Goal: Task Accomplishment & Management: Complete application form

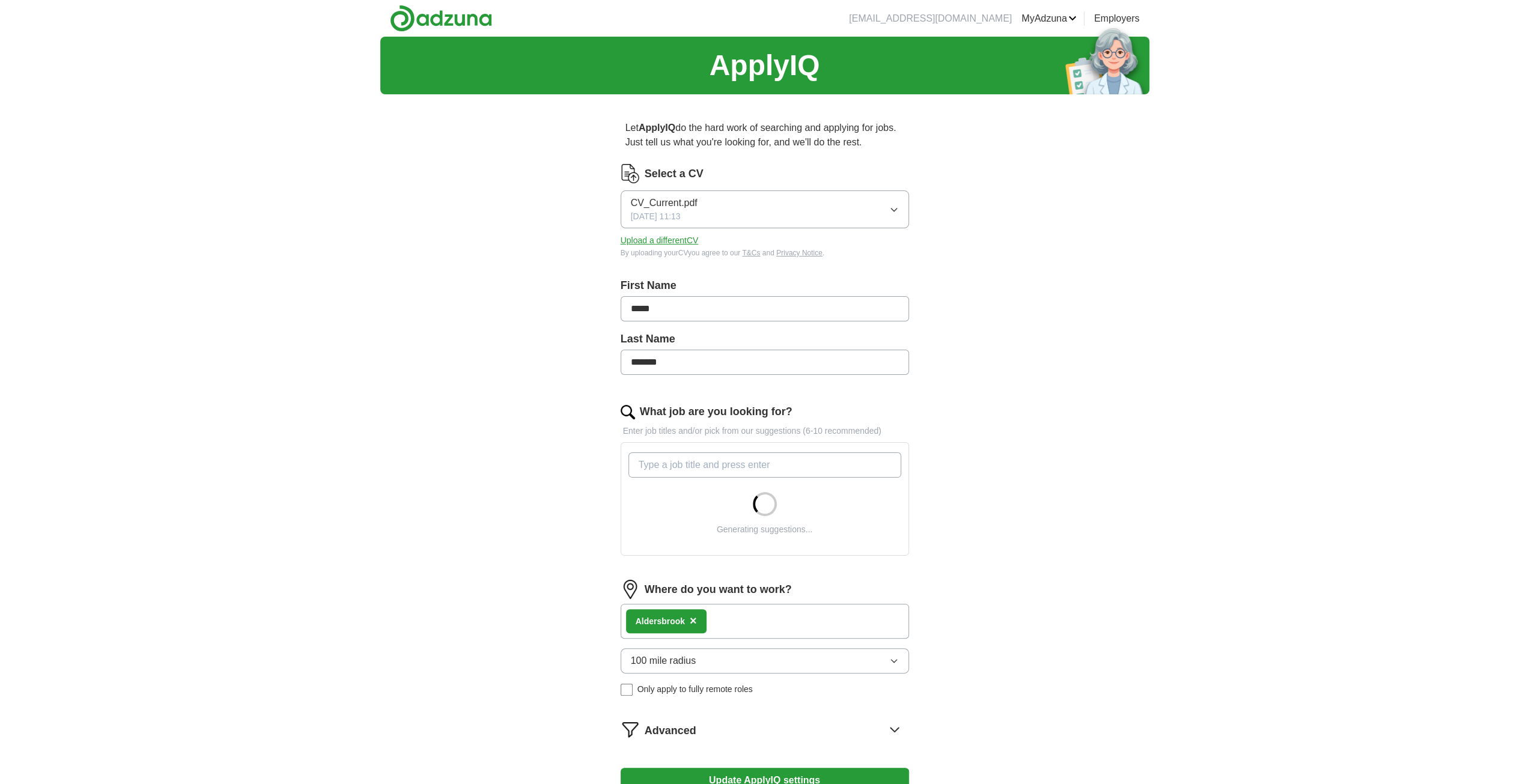
click at [746, 621] on div "Aldersbrook ×" at bounding box center [764, 621] width 288 height 35
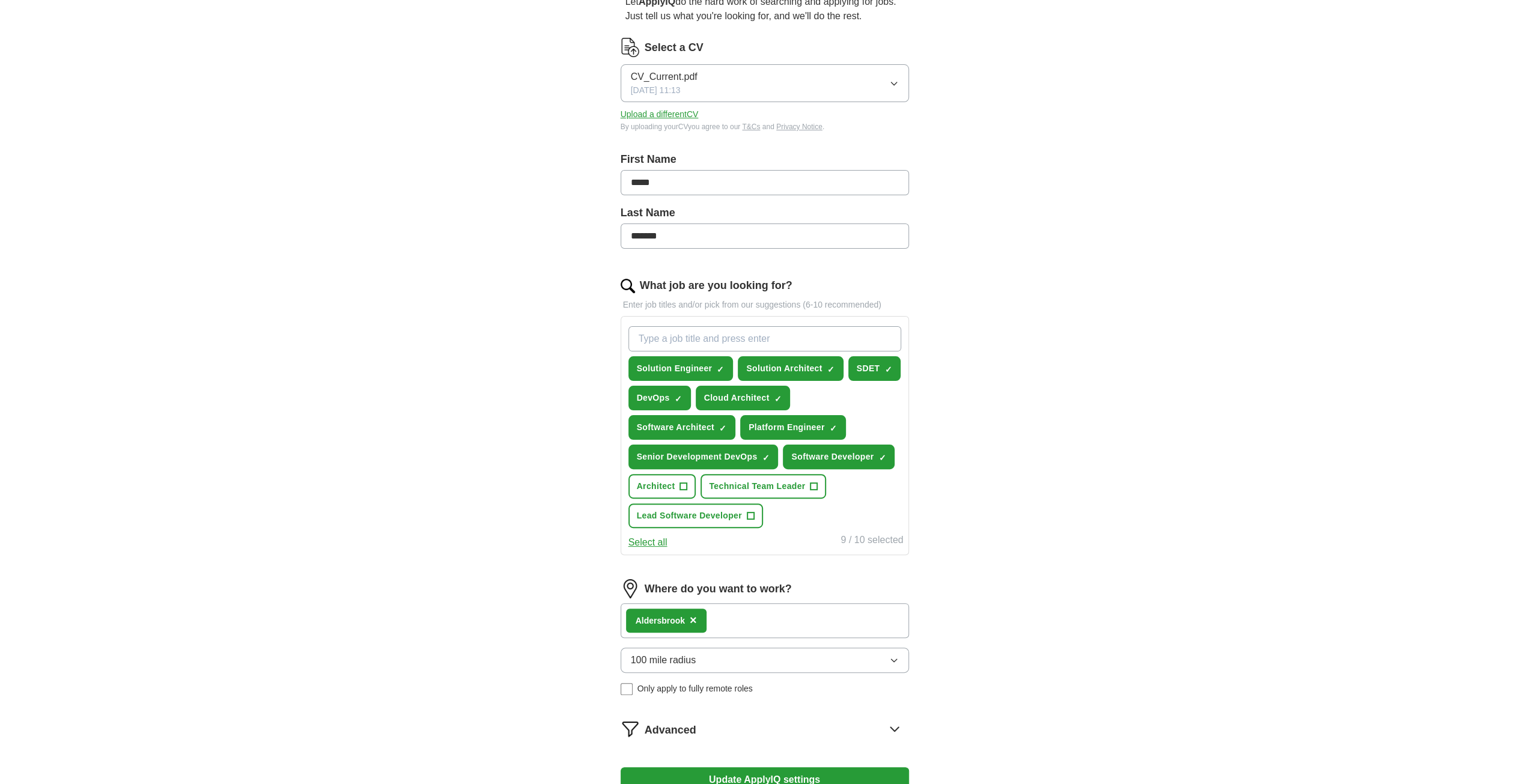
scroll to position [240, 0]
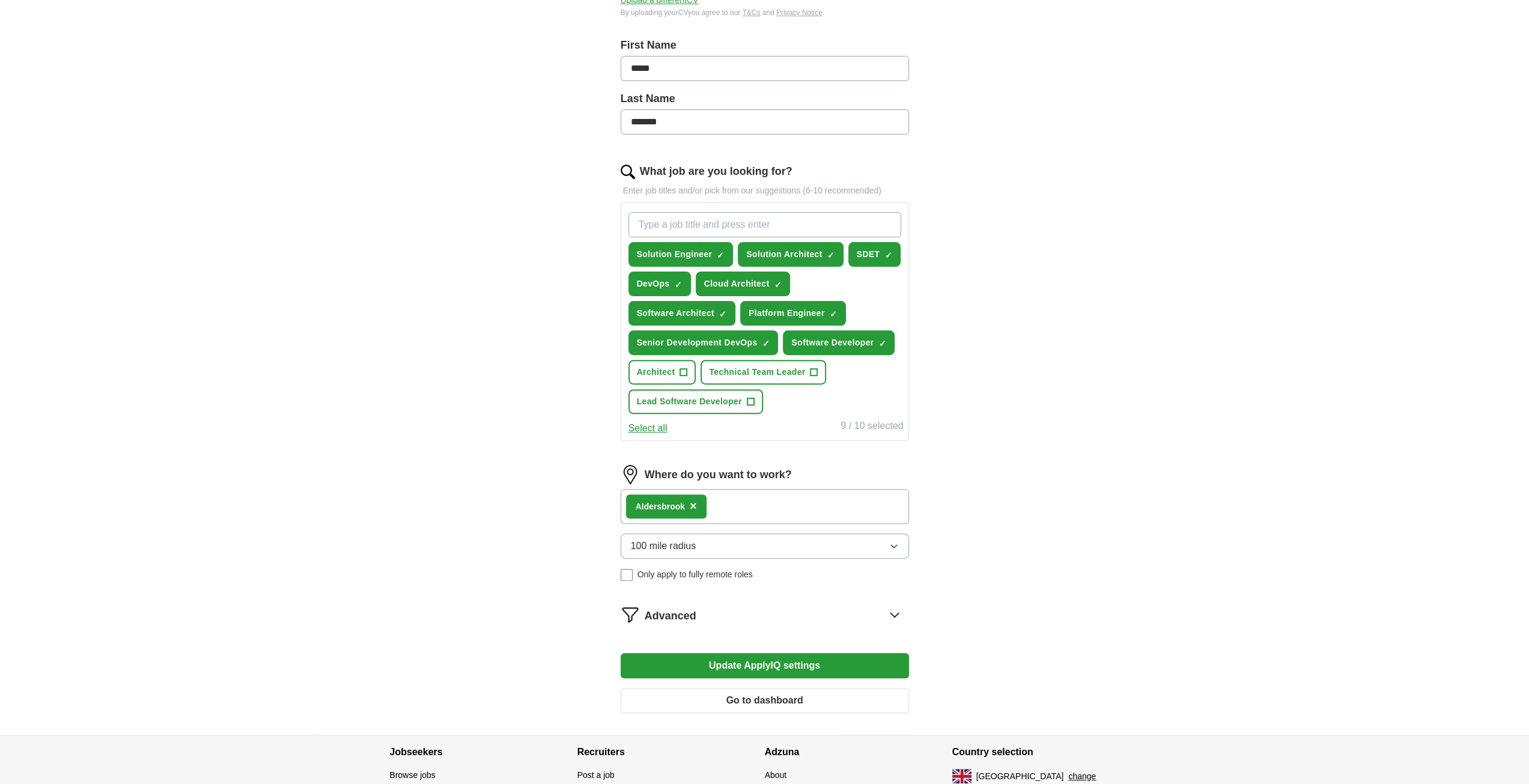
click at [710, 503] on div "Aldersbrook ×" at bounding box center [764, 506] width 288 height 35
click at [718, 501] on div "Aldersbrook ×" at bounding box center [764, 506] width 288 height 35
click at [719, 500] on div "Aldersbrook ×" at bounding box center [764, 506] width 288 height 35
click at [692, 503] on span "×" at bounding box center [693, 505] width 7 height 13
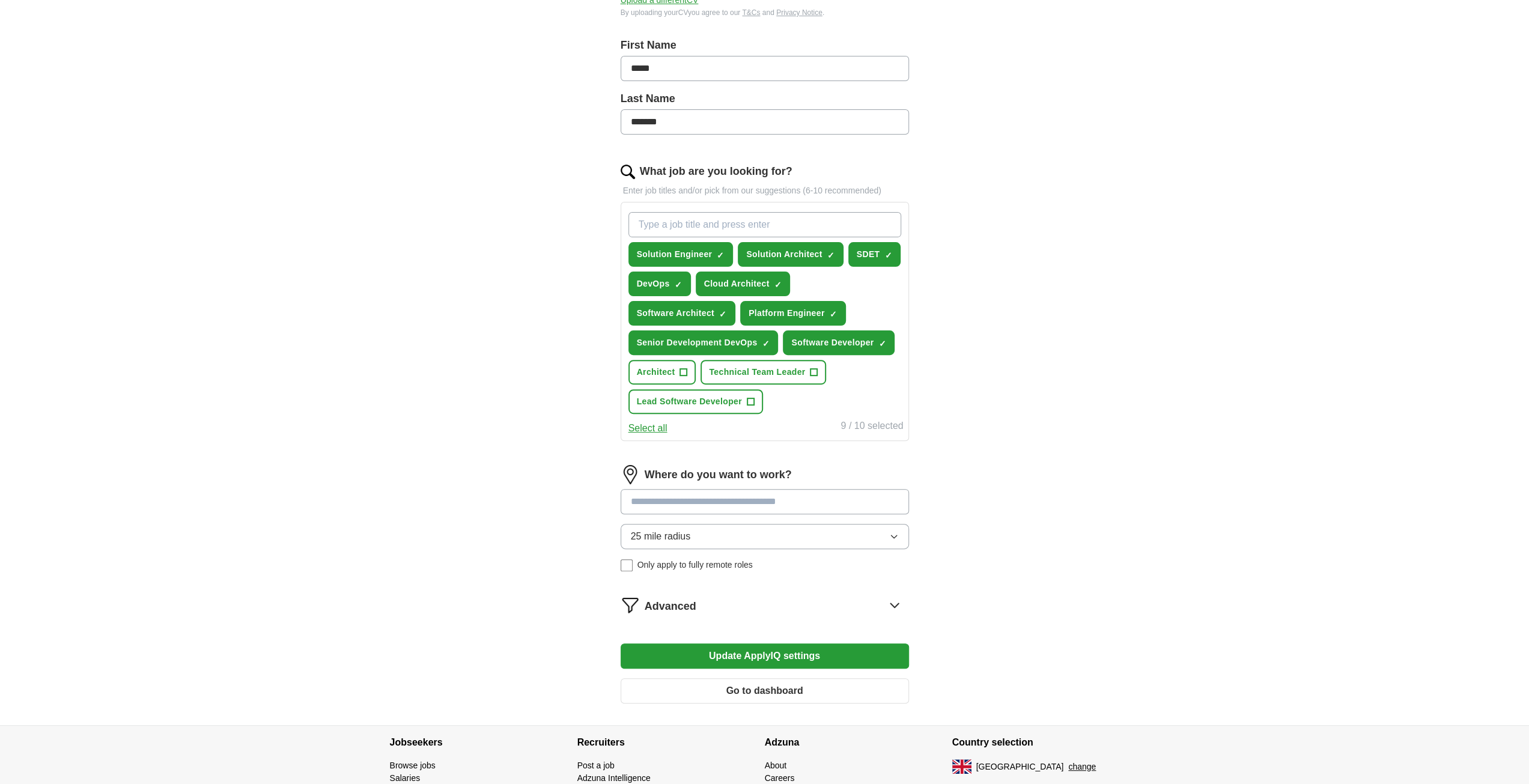
click at [695, 502] on input at bounding box center [764, 501] width 288 height 25
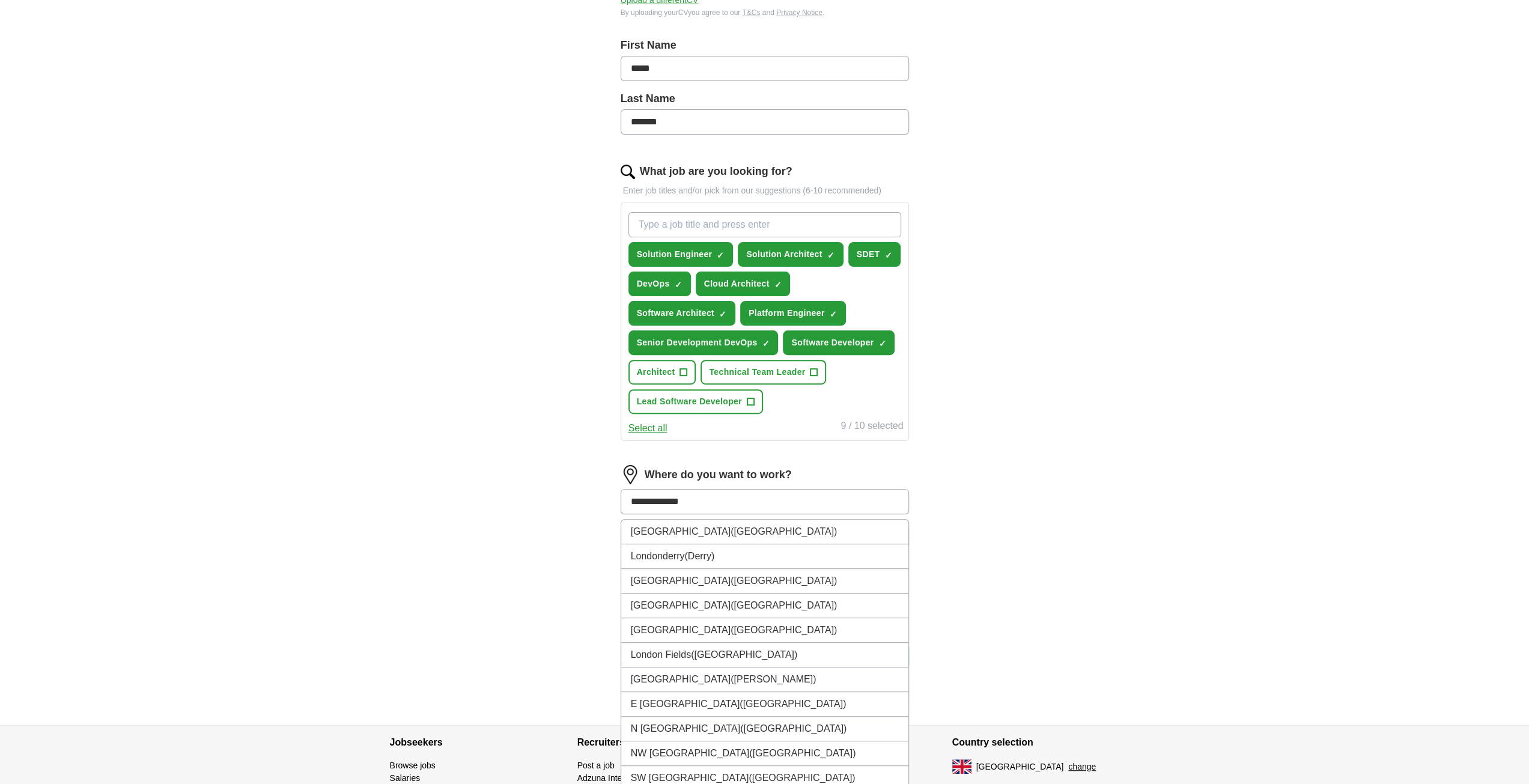
type input "**********"
click at [824, 579] on li "[GEOGRAPHIC_DATA] ([GEOGRAPHIC_DATA])" at bounding box center [764, 581] width 287 height 25
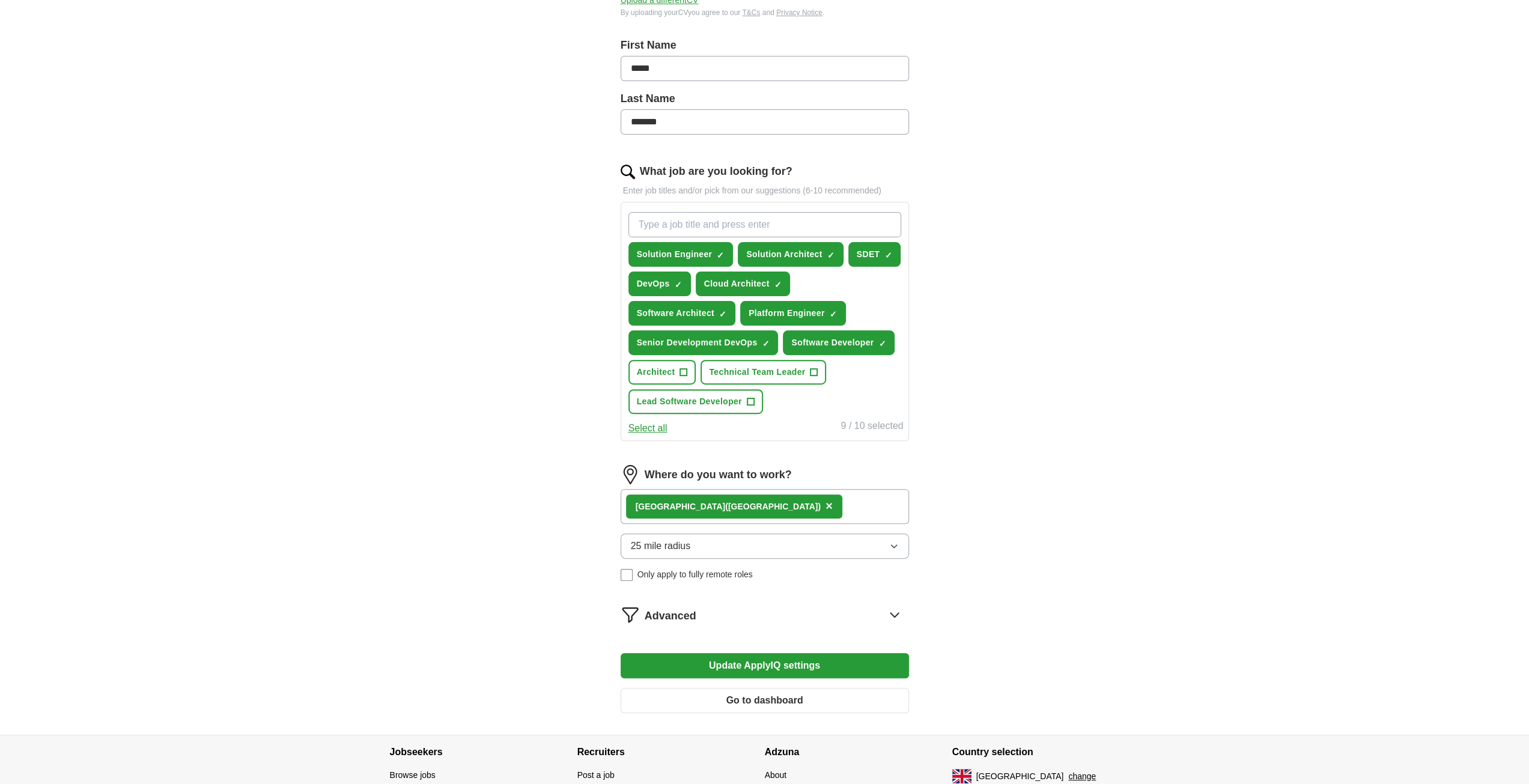
click at [902, 533] on button "25 mile radius" at bounding box center [764, 545] width 288 height 25
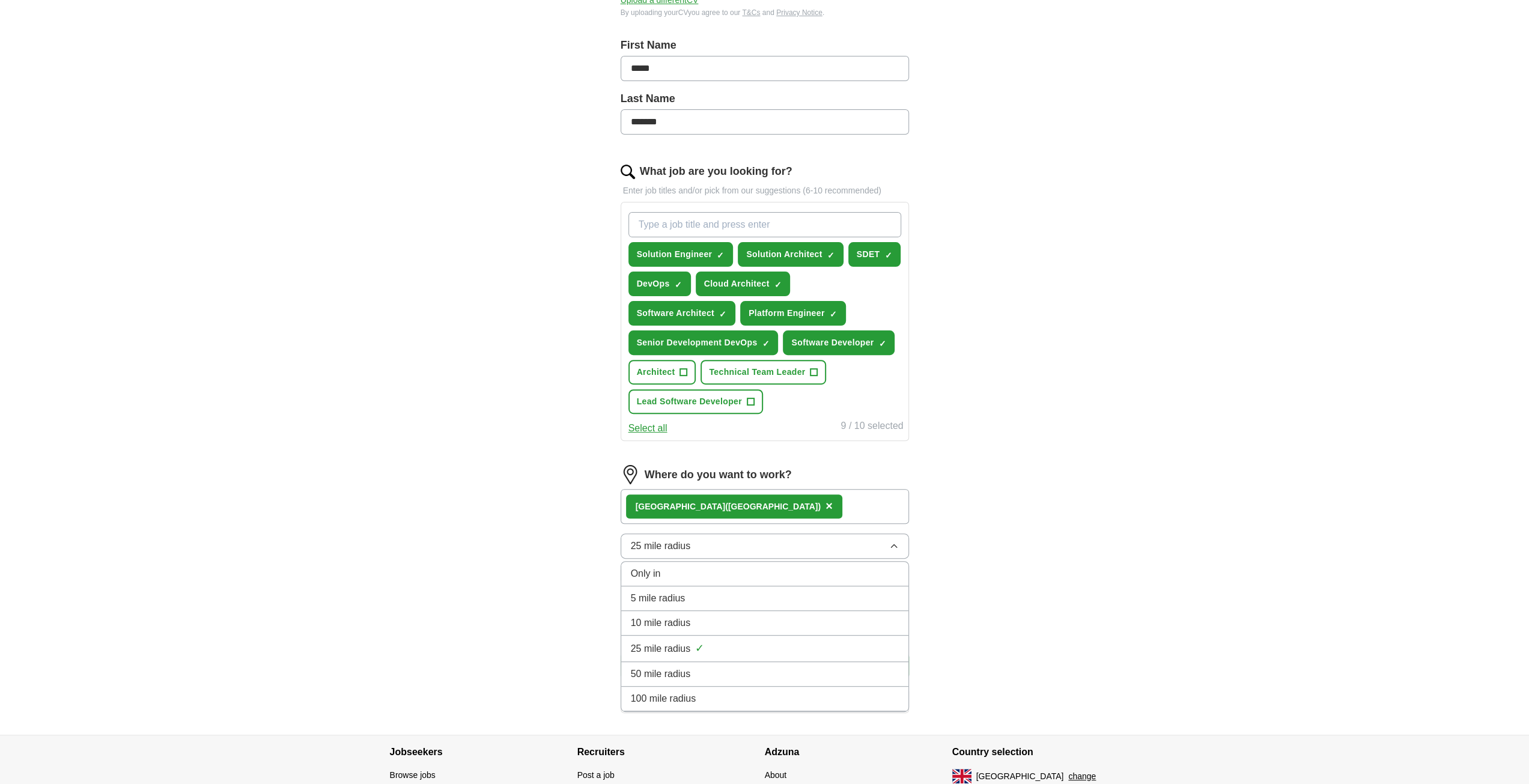
click at [654, 691] on span "100 mile radius" at bounding box center [664, 698] width 66 height 14
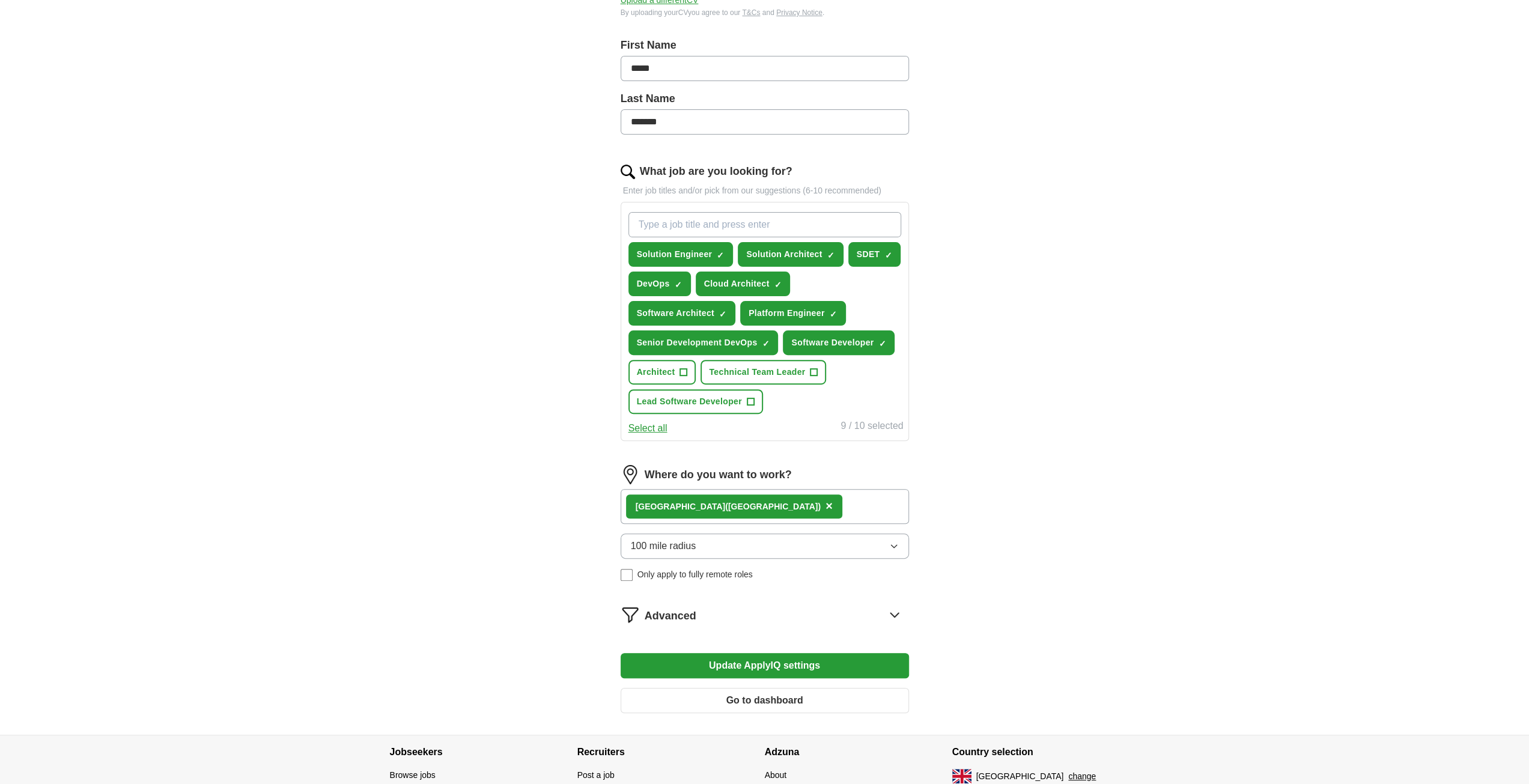
click at [818, 660] on button "Update ApplyIQ settings" at bounding box center [764, 664] width 288 height 25
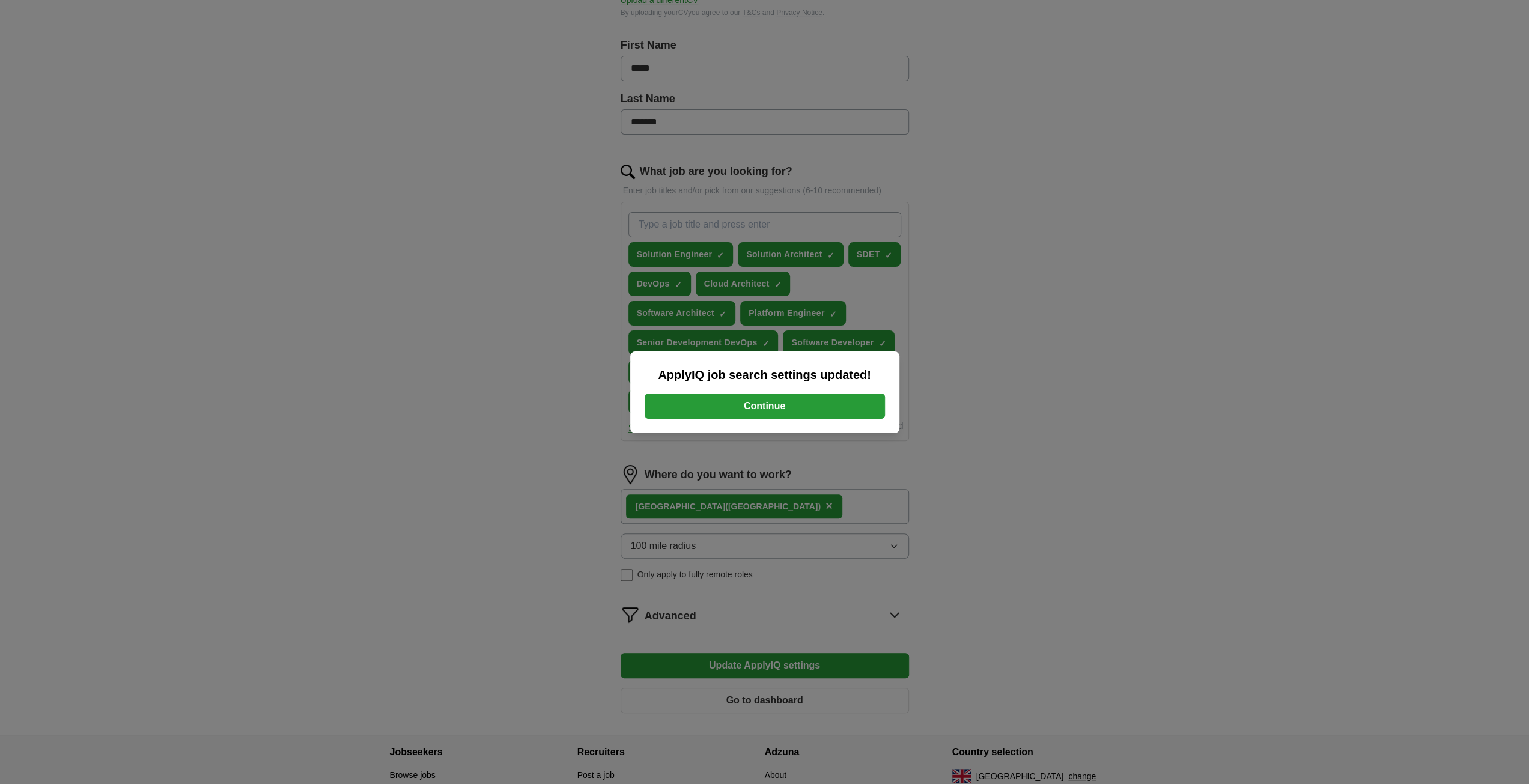
click at [834, 407] on button "Continue" at bounding box center [764, 405] width 240 height 25
